Goal: Task Accomplishment & Management: Manage account settings

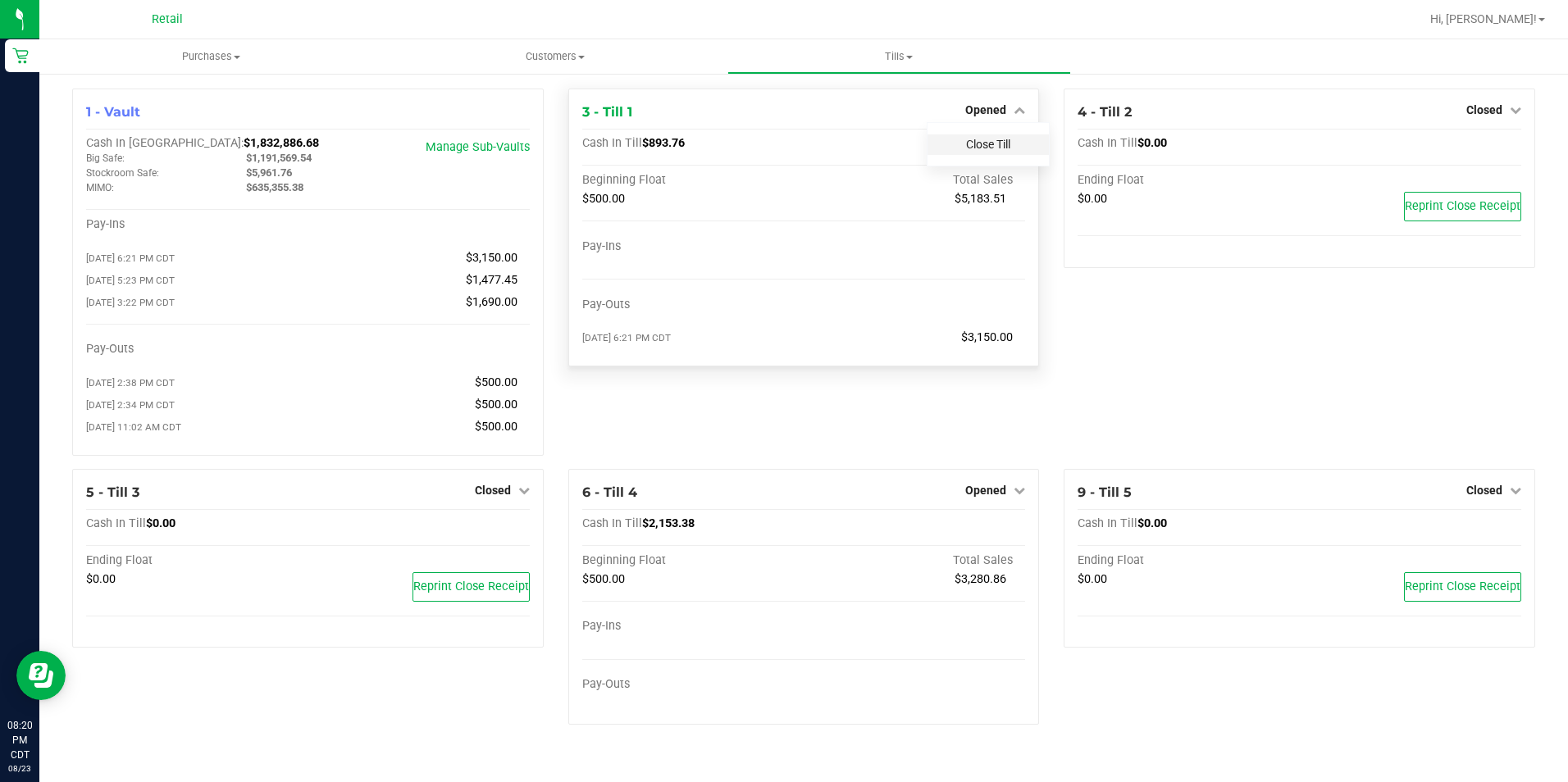
click at [1010, 147] on link "Close Till" at bounding box center [988, 144] width 44 height 13
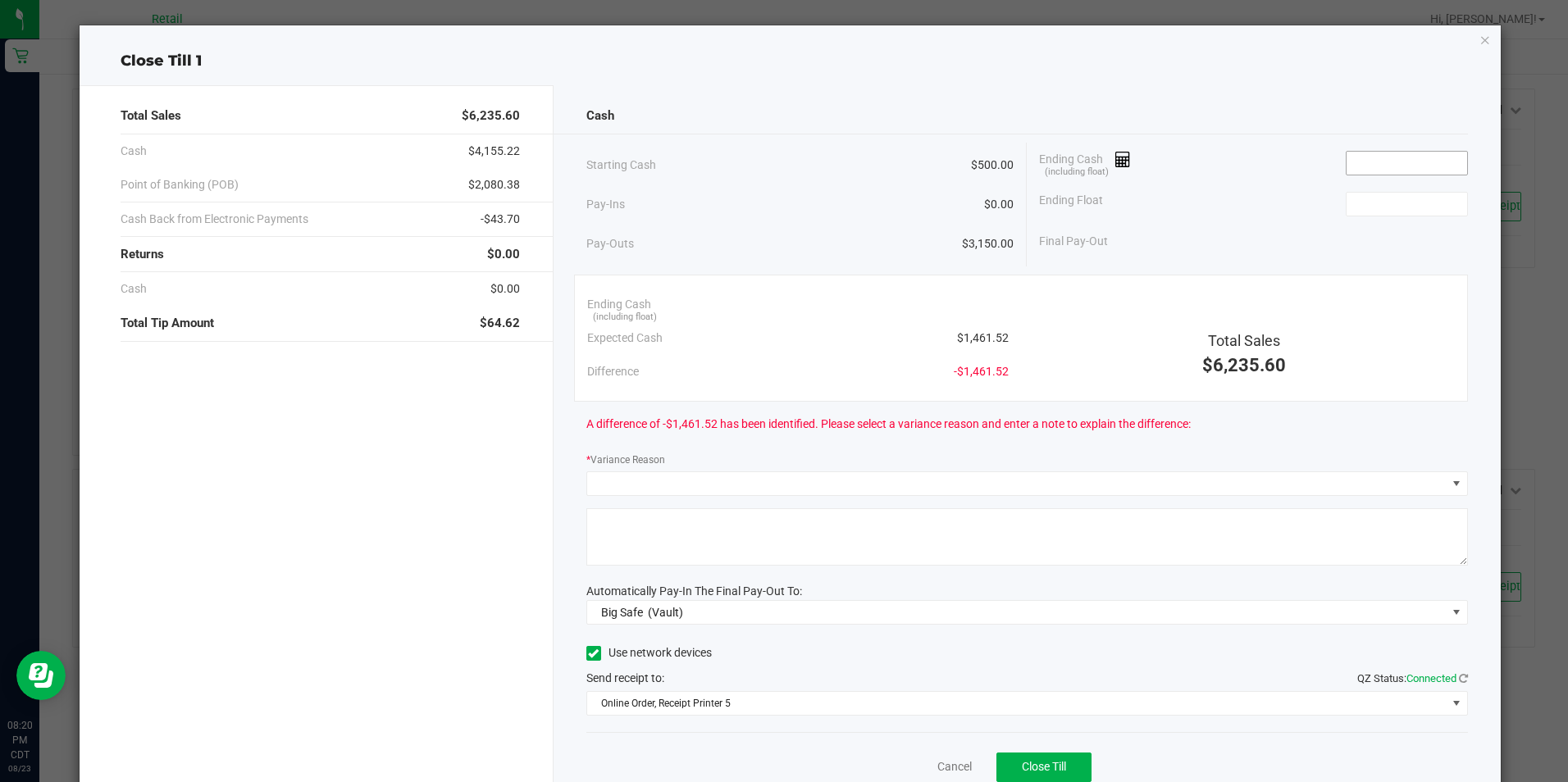
click at [1373, 164] on input at bounding box center [1407, 162] width 120 height 23
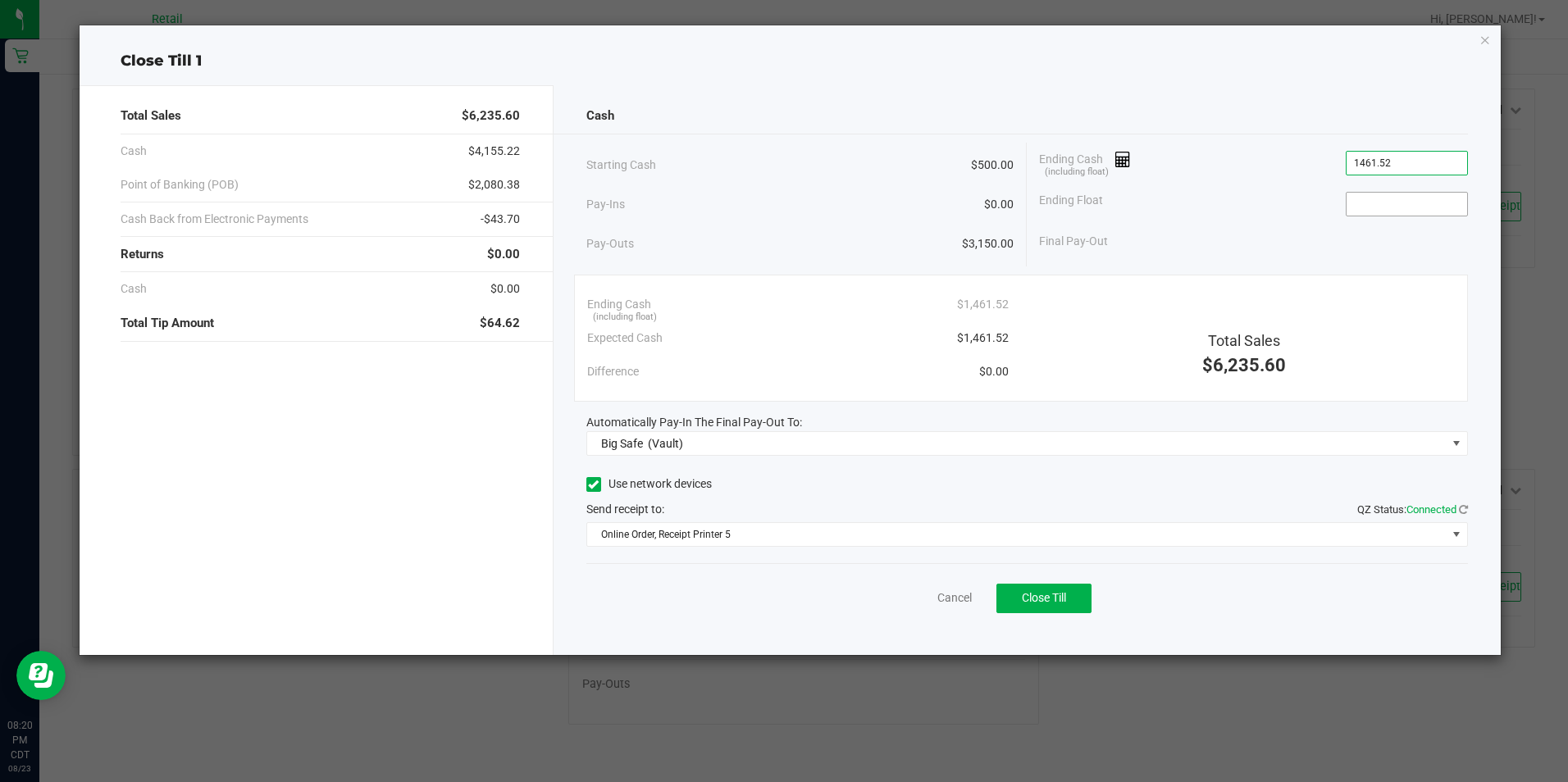
click at [1408, 199] on input at bounding box center [1407, 204] width 120 height 23
type input "$1,461.52"
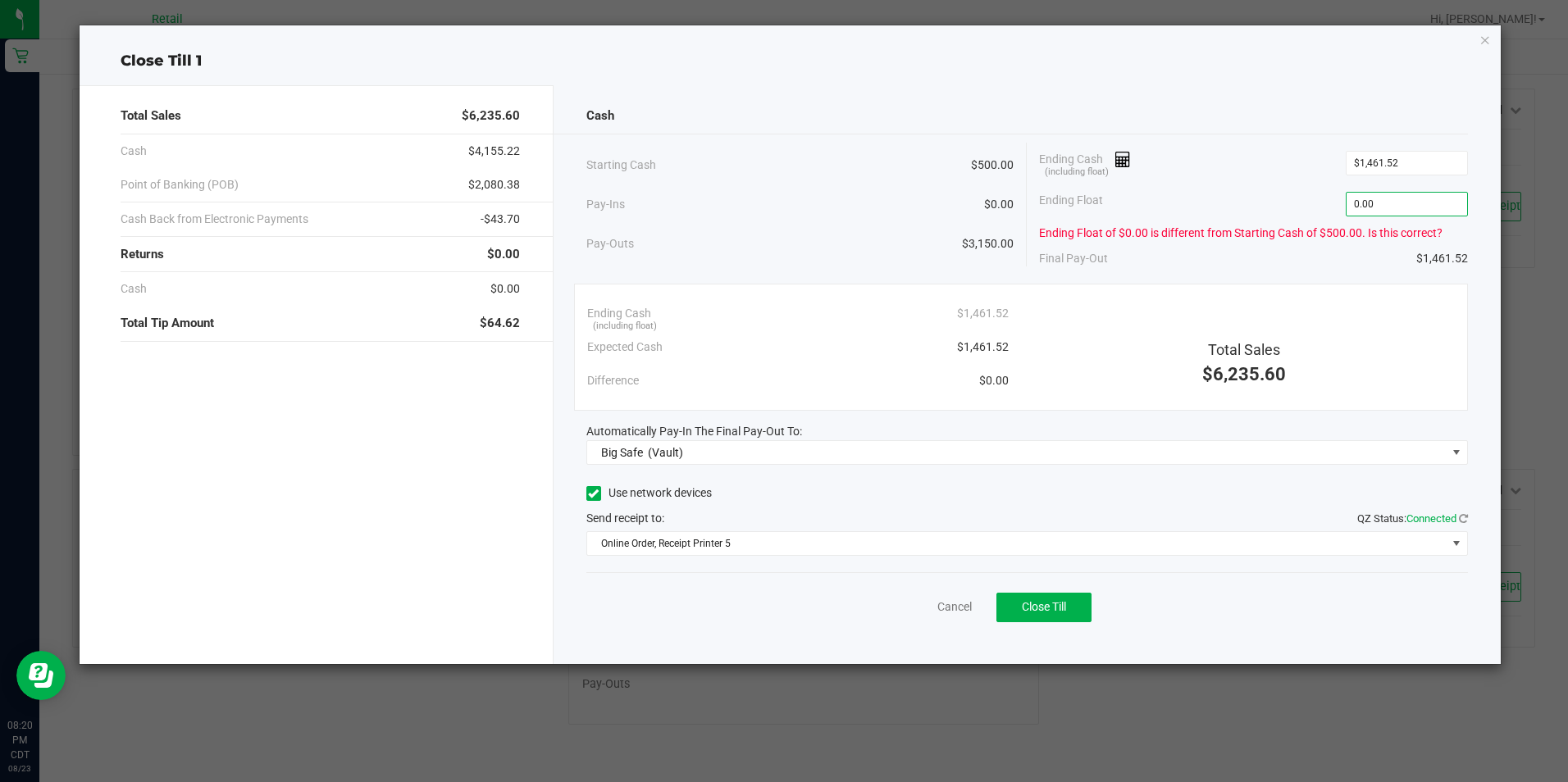
click at [665, 465] on div "Cash Starting Cash $500.00 Pay-Ins $0.00 Pay-Outs $3,150.00 Ending Cash (includ…" at bounding box center [1028, 374] width 947 height 578
type input "$0.00"
click at [853, 459] on span "Big Safe (Vault)" at bounding box center [1017, 452] width 859 height 23
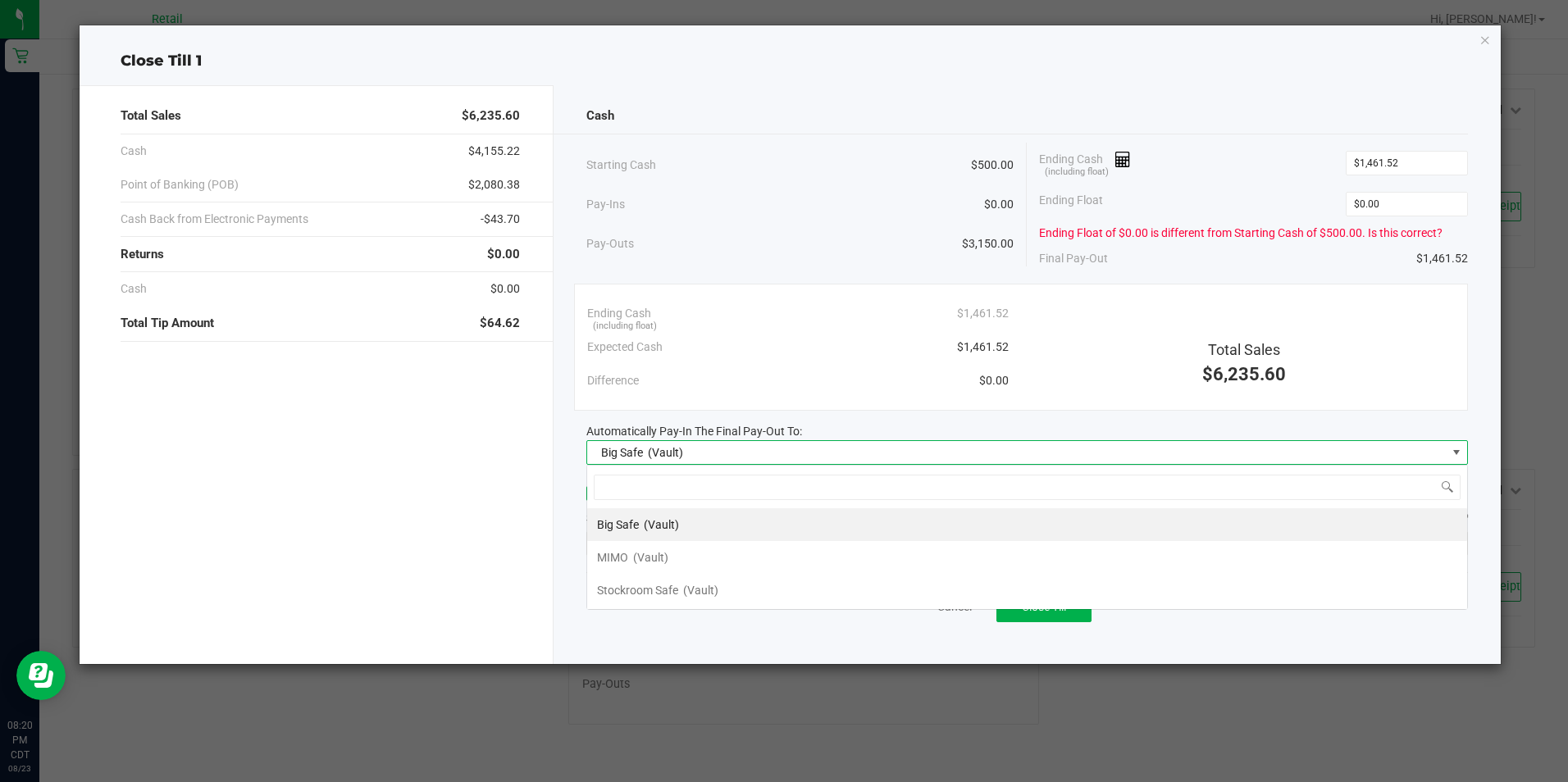
scroll to position [24, 882]
click at [677, 537] on div "Big Safe (Vault)" at bounding box center [638, 525] width 82 height 29
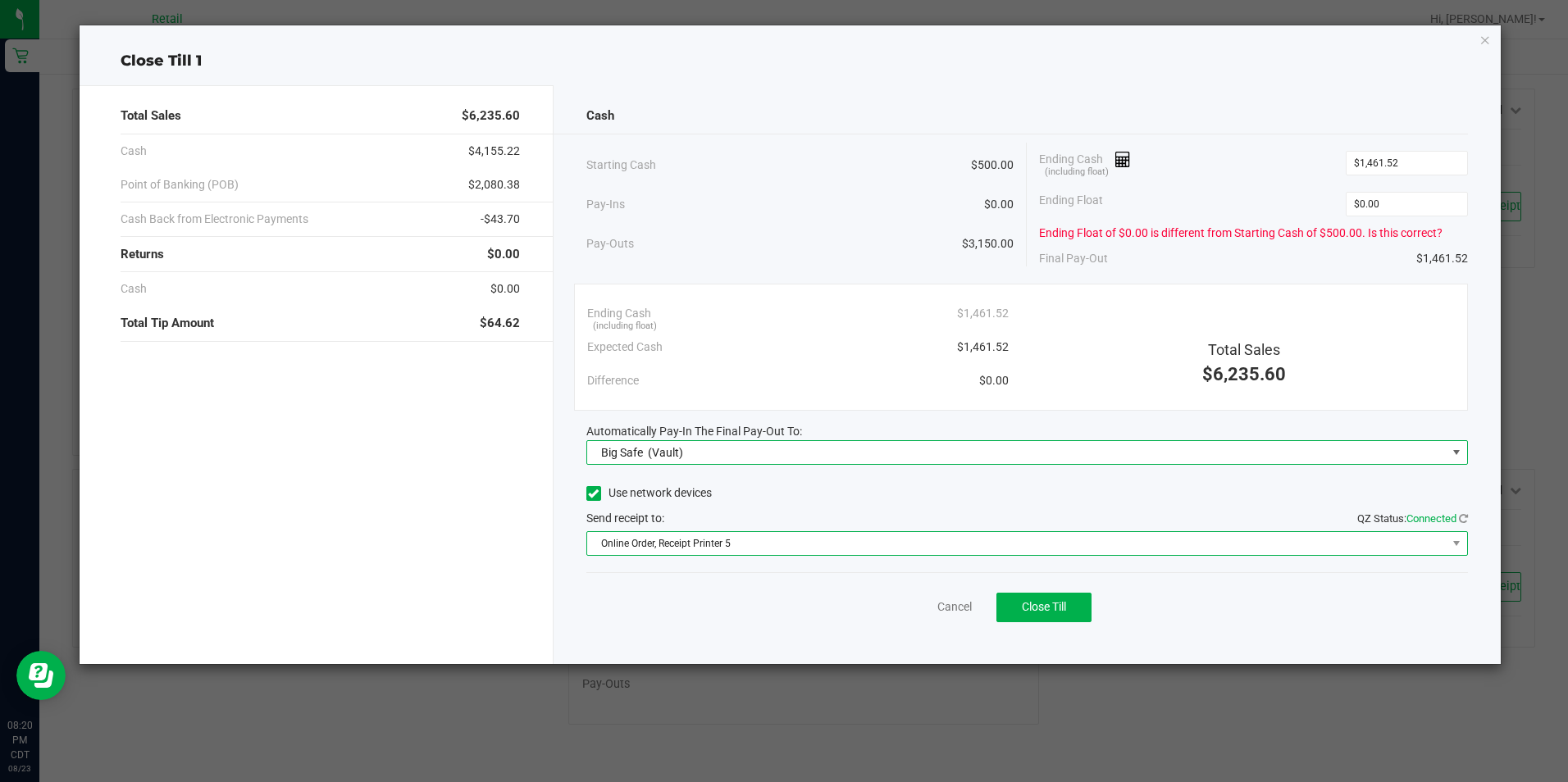
click at [903, 544] on span "Online Order, Receipt Printer 5" at bounding box center [1017, 543] width 859 height 23
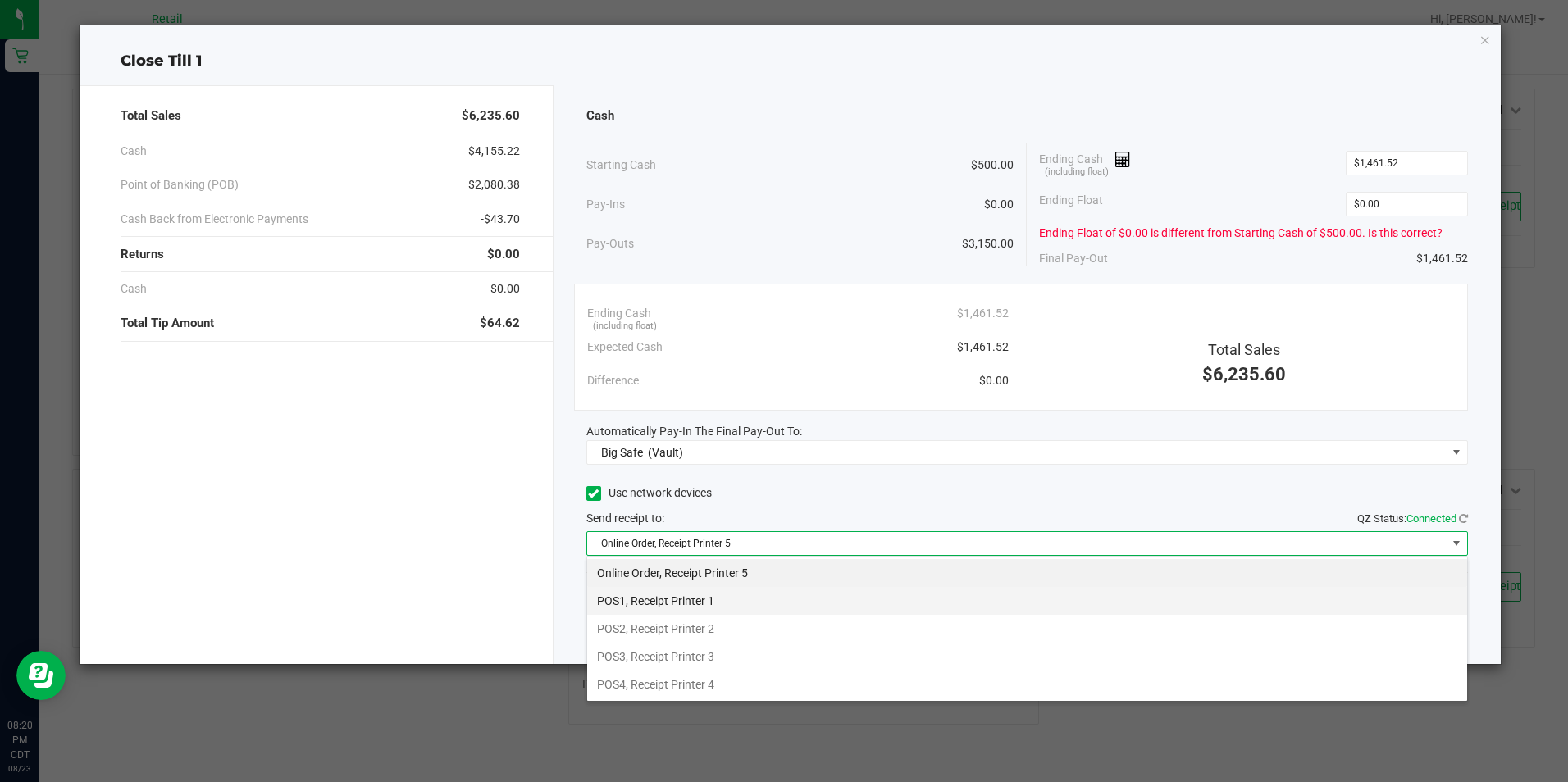
click at [707, 605] on li "POS1, Receipt Printer 1" at bounding box center [1027, 601] width 880 height 27
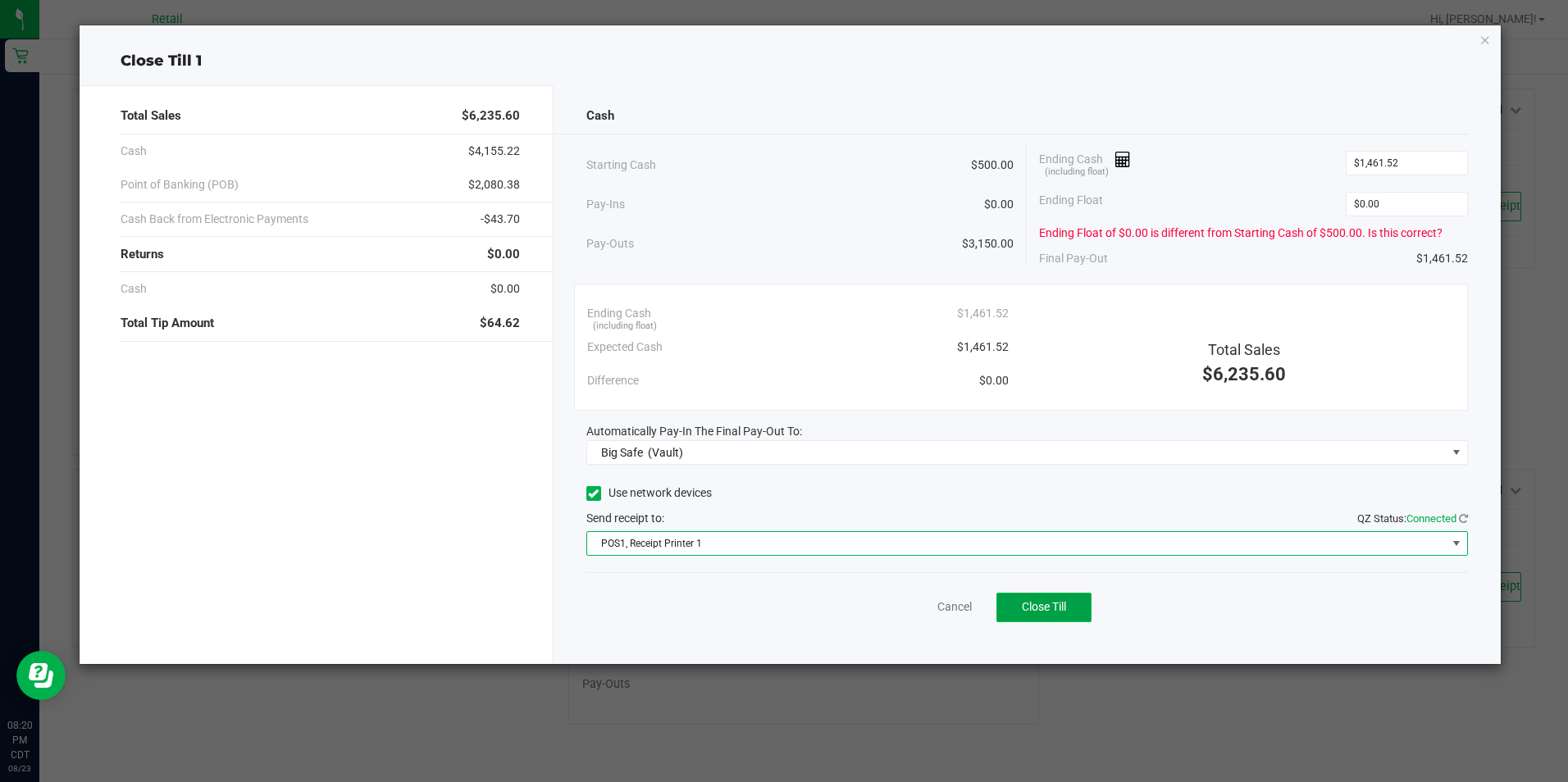
click at [1067, 595] on button "Close Till" at bounding box center [1043, 608] width 95 height 29
click at [924, 612] on link "Dismiss" at bounding box center [918, 608] width 39 height 18
